Goal: Information Seeking & Learning: Learn about a topic

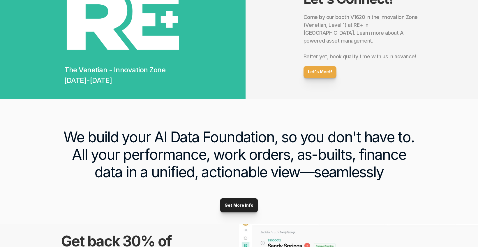
scroll to position [291, 0]
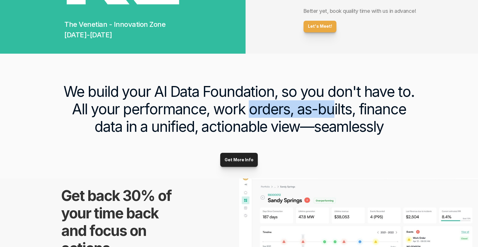
drag, startPoint x: 235, startPoint y: 111, endPoint x: 316, endPoint y: 111, distance: 81.3
click at [316, 111] on h3 "We build your AI Data Foundation, so you don't have to. All your performance, w…" at bounding box center [239, 109] width 364 height 52
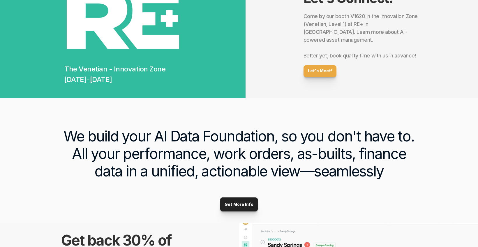
scroll to position [0, 0]
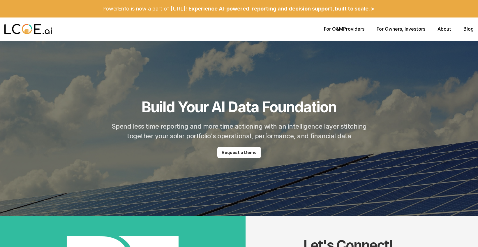
click at [439, 29] on link "About" at bounding box center [444, 29] width 14 height 6
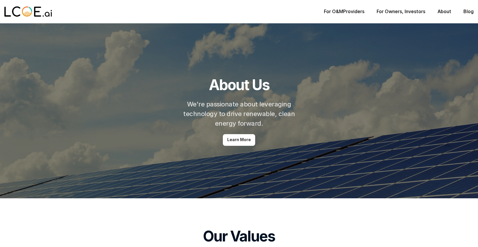
click at [236, 139] on p "Learn More" at bounding box center [239, 139] width 24 height 5
click at [341, 14] on link "For O&M" at bounding box center [333, 11] width 19 height 6
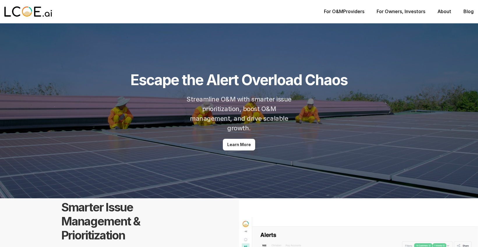
click at [17, 17] on img at bounding box center [28, 12] width 48 height 12
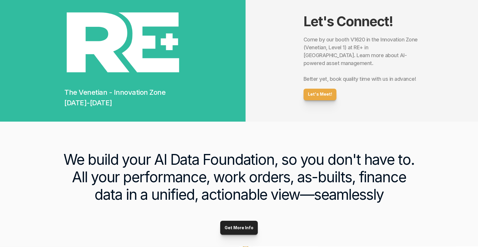
scroll to position [320, 0]
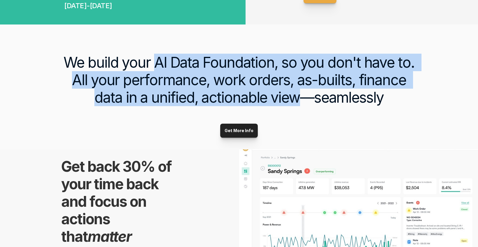
drag, startPoint x: 166, startPoint y: 63, endPoint x: 281, endPoint y: 101, distance: 120.6
click at [281, 101] on h3 "We build your AI Data Foundation, so you don't have to. All your performance, w…" at bounding box center [239, 80] width 364 height 52
copy h3 "AI Data Foundation, so you don't have to. All your performance, work orders, as…"
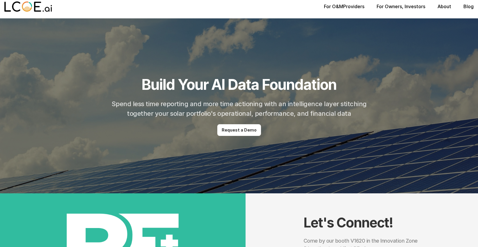
scroll to position [0, 0]
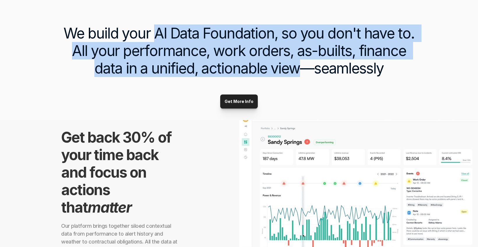
click at [24, 104] on div "We build your AI Data Foundation, so you don't have to. All your performance, w…" at bounding box center [239, 57] width 478 height 125
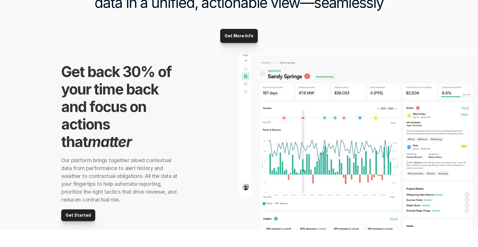
scroll to position [466, 0]
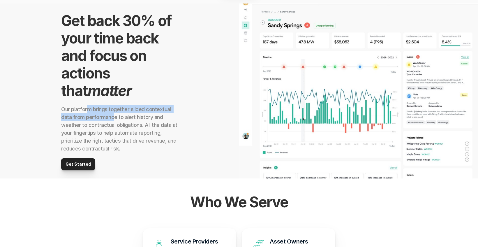
drag, startPoint x: 86, startPoint y: 107, endPoint x: 120, endPoint y: 119, distance: 35.8
click at [120, 119] on h2 "Our platform brings together siloed contextual data from performance to alert h…" at bounding box center [119, 128] width 116 height 47
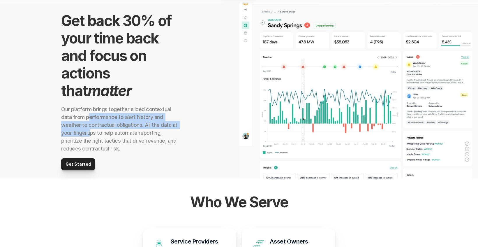
click at [90, 129] on h2 "Our platform brings together siloed contextual data from performance to alert h…" at bounding box center [119, 128] width 116 height 47
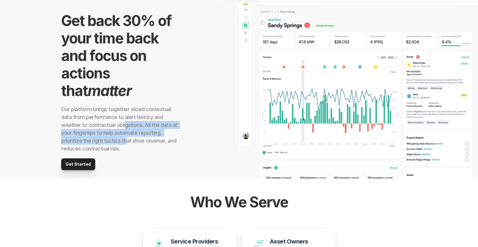
drag, startPoint x: 125, startPoint y: 132, endPoint x: 127, endPoint y: 142, distance: 9.5
click at [127, 142] on h2 "Our platform brings together siloed contextual data from performance to alert h…" at bounding box center [119, 128] width 116 height 47
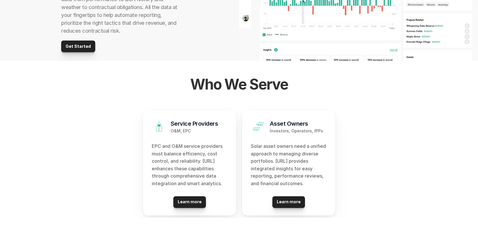
scroll to position [0, 0]
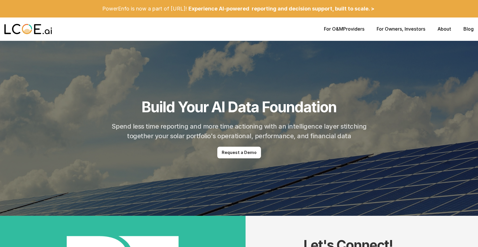
click at [446, 27] on link "About" at bounding box center [444, 29] width 14 height 6
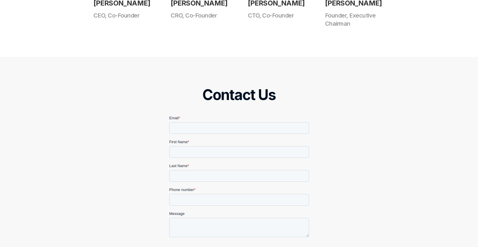
scroll to position [472, 0]
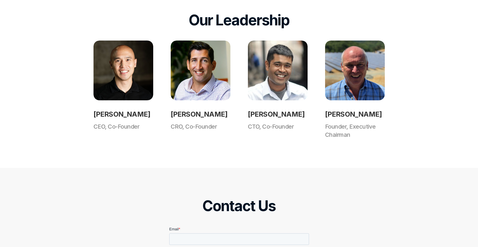
click at [103, 113] on h2 "[PERSON_NAME]" at bounding box center [123, 114] width 60 height 10
click at [116, 80] on img at bounding box center [123, 70] width 60 height 60
drag, startPoint x: 95, startPoint y: 113, endPoint x: 135, endPoint y: 113, distance: 40.2
click at [135, 113] on h2 "[PERSON_NAME]" at bounding box center [123, 114] width 60 height 10
copy h2 "[PERSON_NAME]"
